Goal: Transaction & Acquisition: Purchase product/service

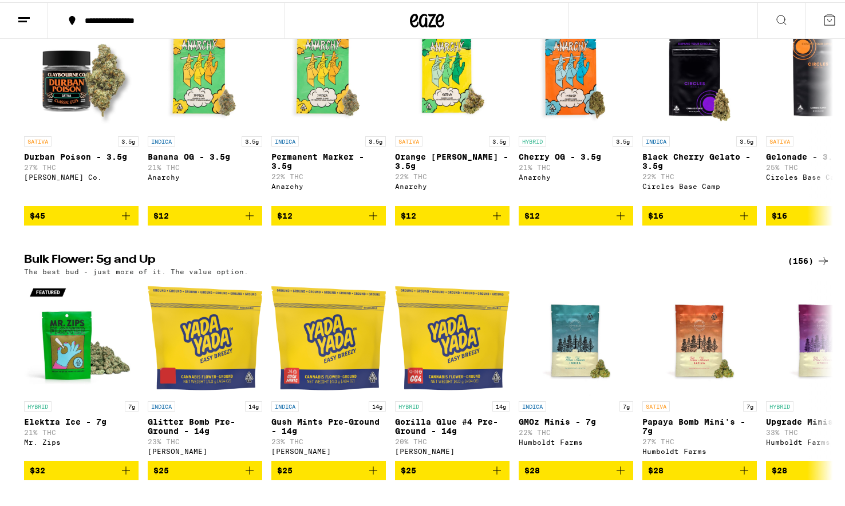
click at [803, 266] on div "(156)" at bounding box center [809, 259] width 42 height 14
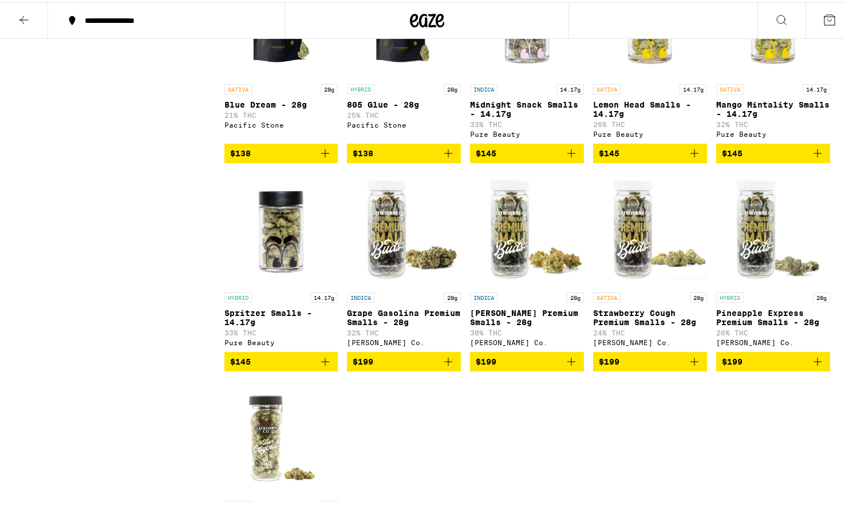
scroll to position [6716, 0]
